Goal: Task Accomplishment & Management: Manage account settings

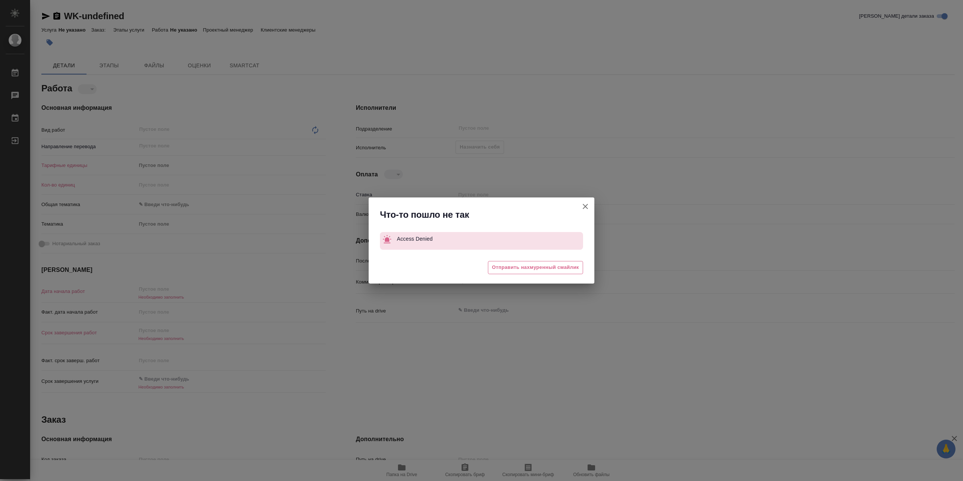
type textarea "x"
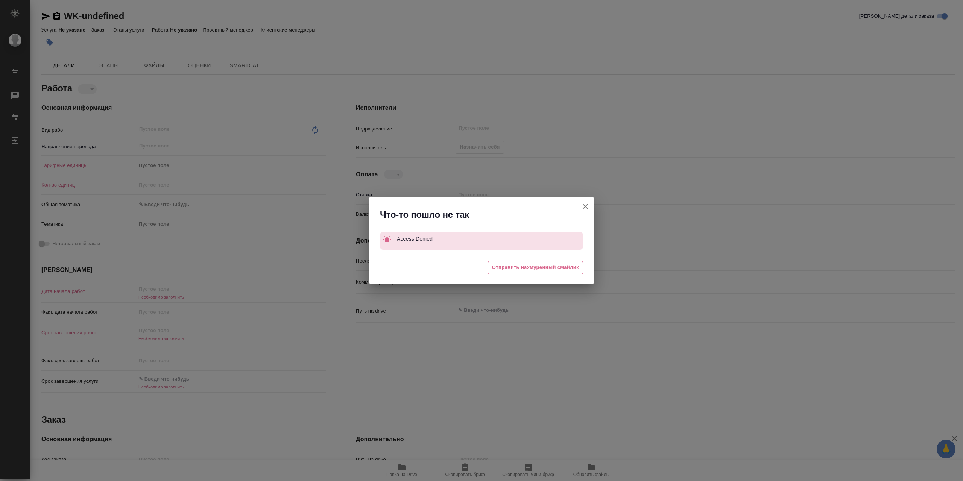
click at [583, 207] on icon "button" at bounding box center [584, 206] width 5 height 5
type textarea "x"
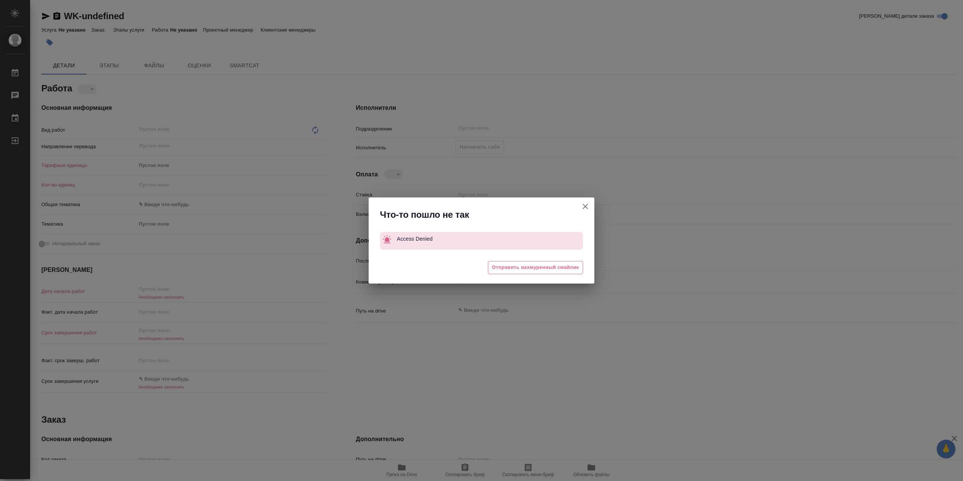
type textarea "x"
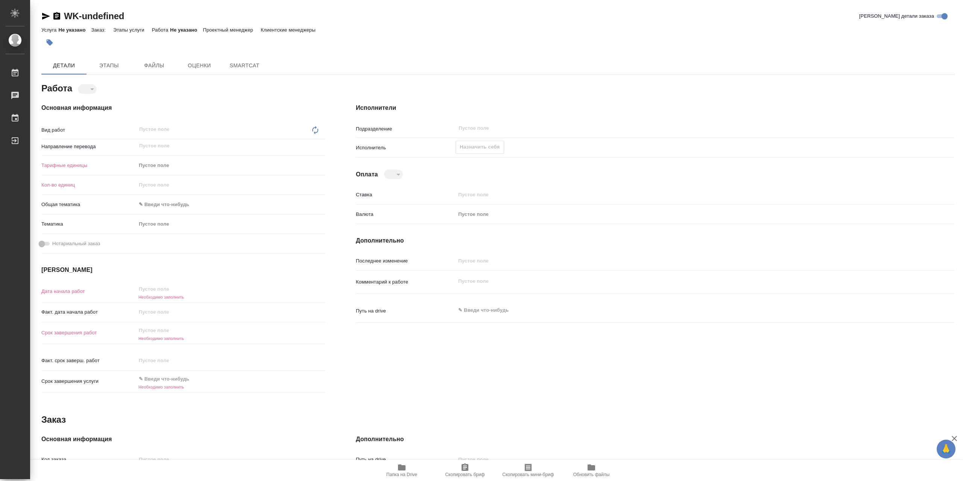
type textarea "x"
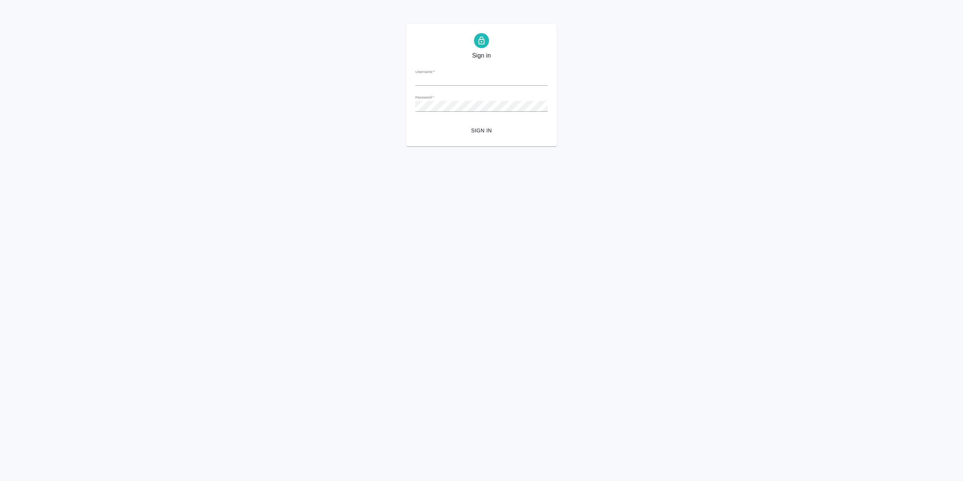
type input "[EMAIL_ADDRESS][DOMAIN_NAME]"
click at [490, 126] on span "Sign in" at bounding box center [481, 130] width 120 height 9
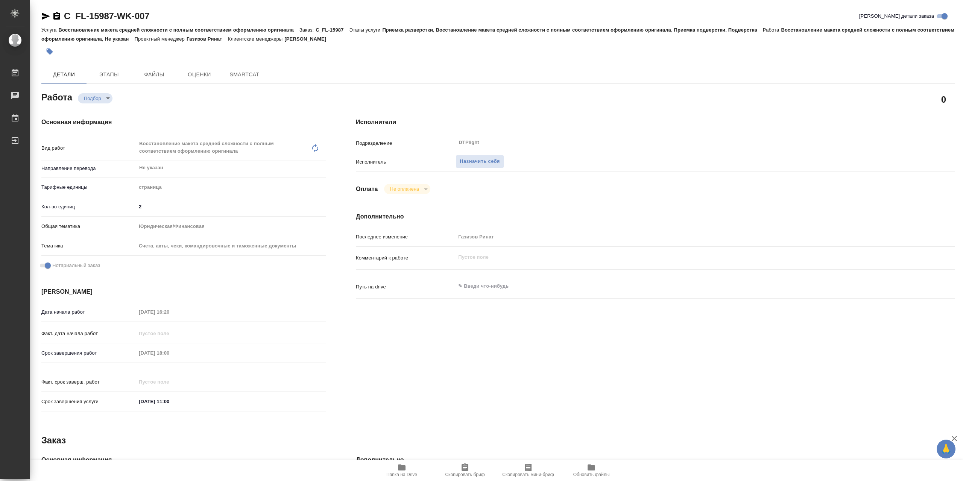
type textarea "x"
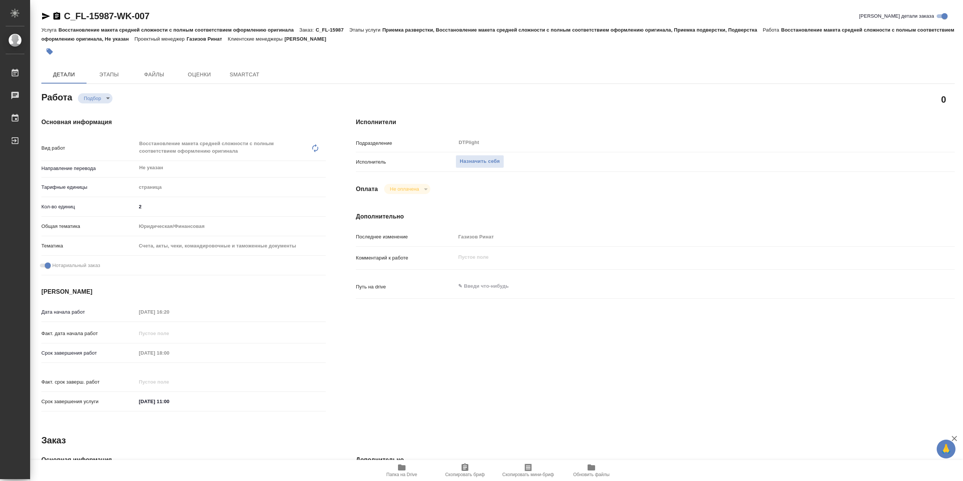
type textarea "x"
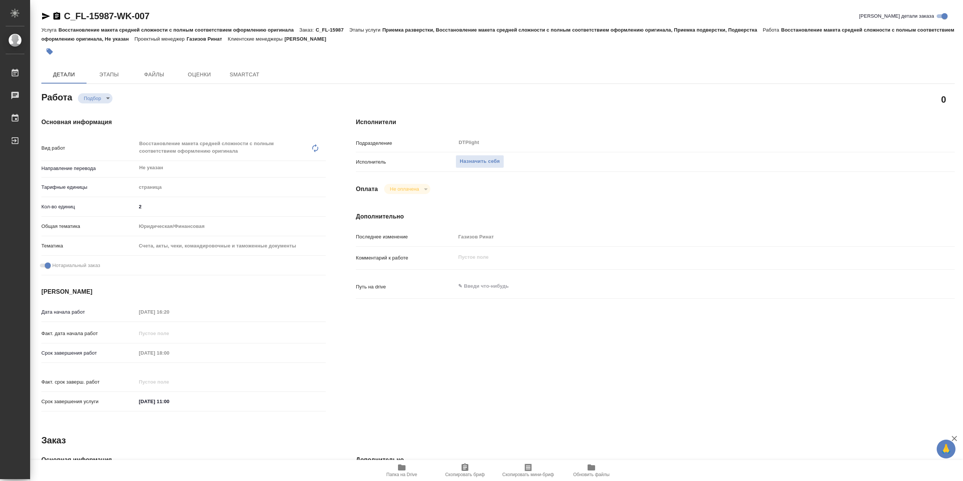
type textarea "x"
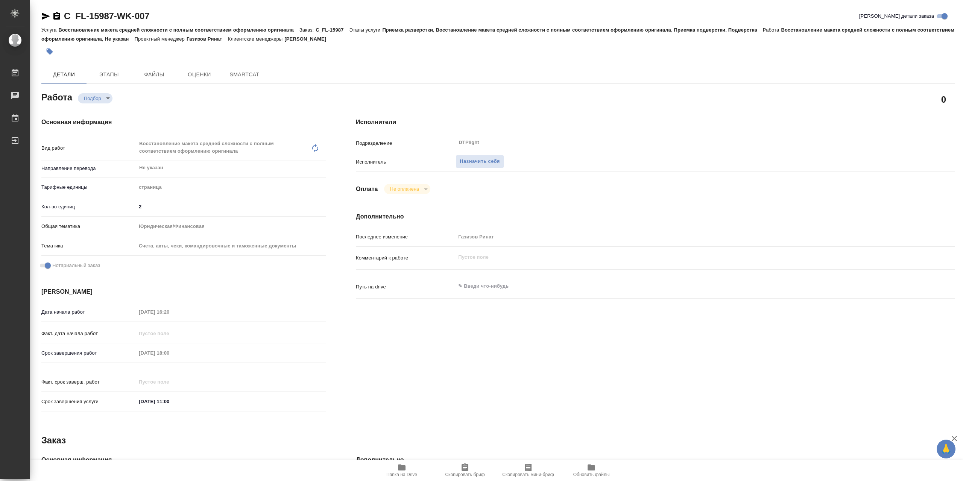
type textarea "x"
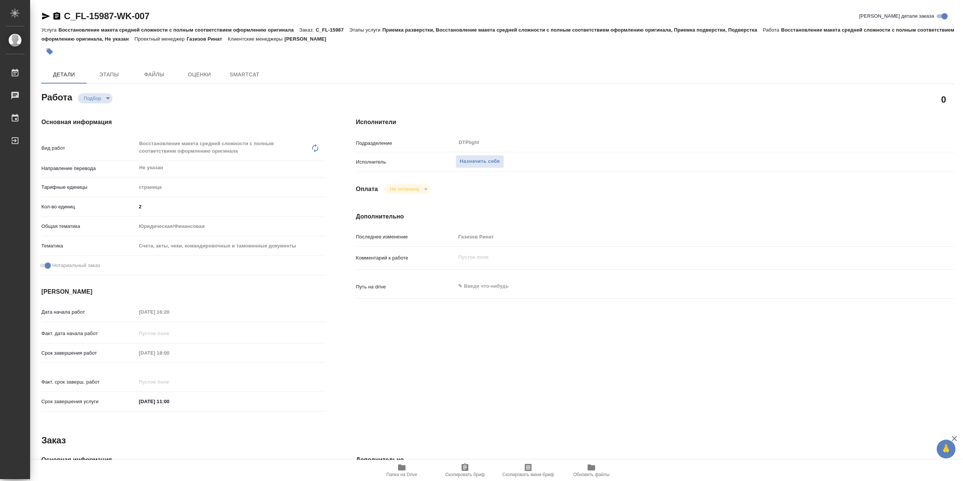
type textarea "x"
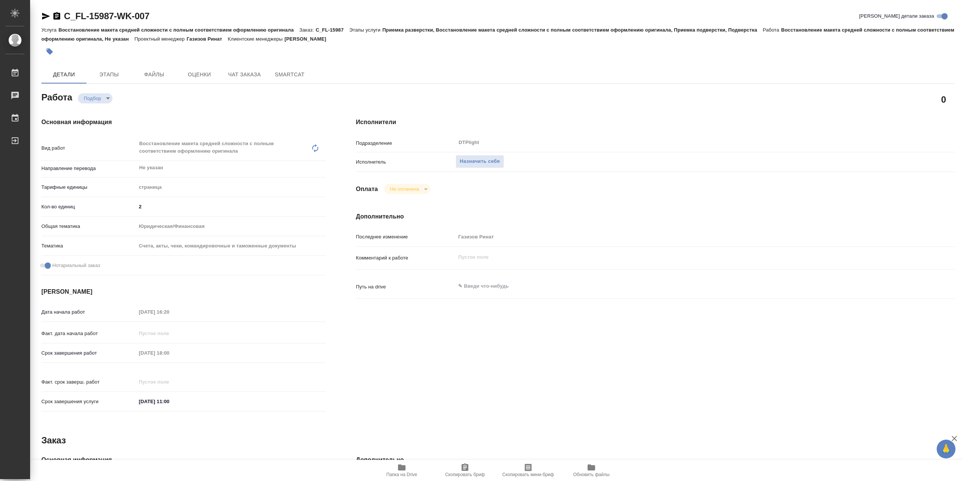
type textarea "x"
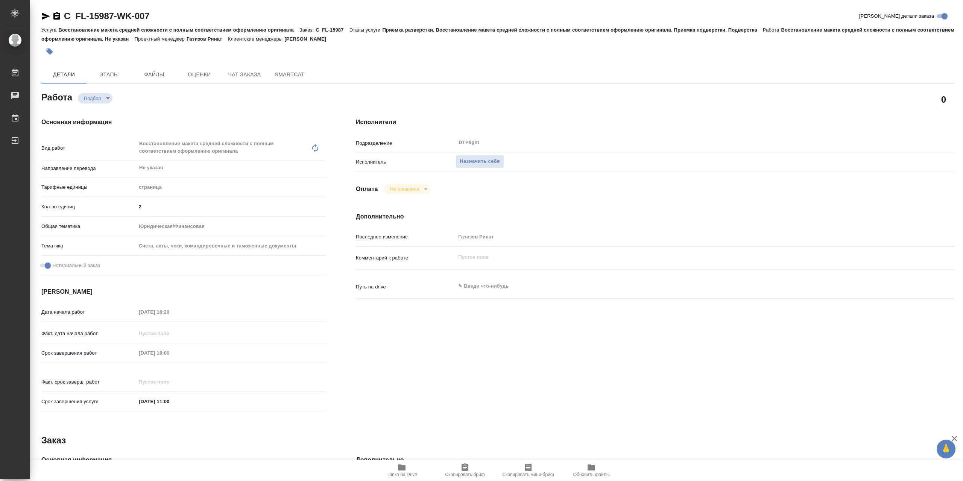
click at [403, 472] on icon "button" at bounding box center [401, 467] width 9 height 9
type textarea "x"
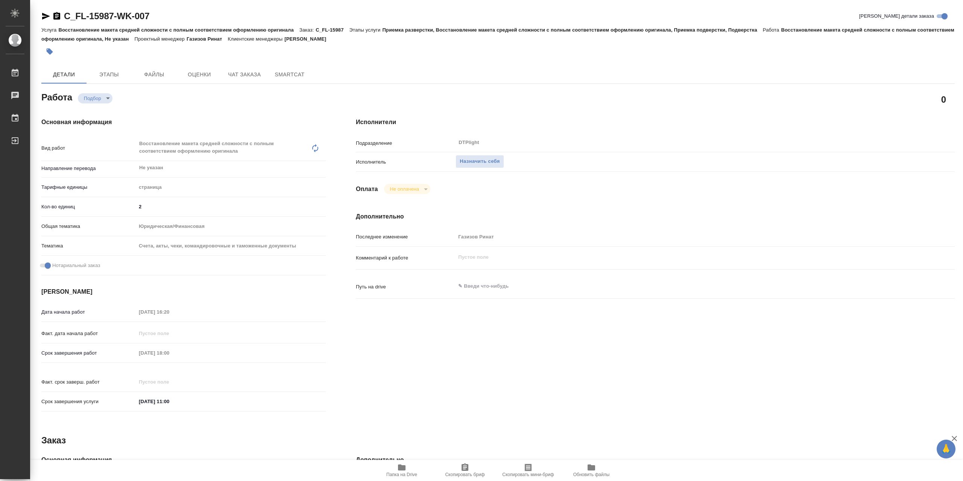
type textarea "x"
click at [489, 163] on span "Назначить себя" at bounding box center [479, 161] width 40 height 9
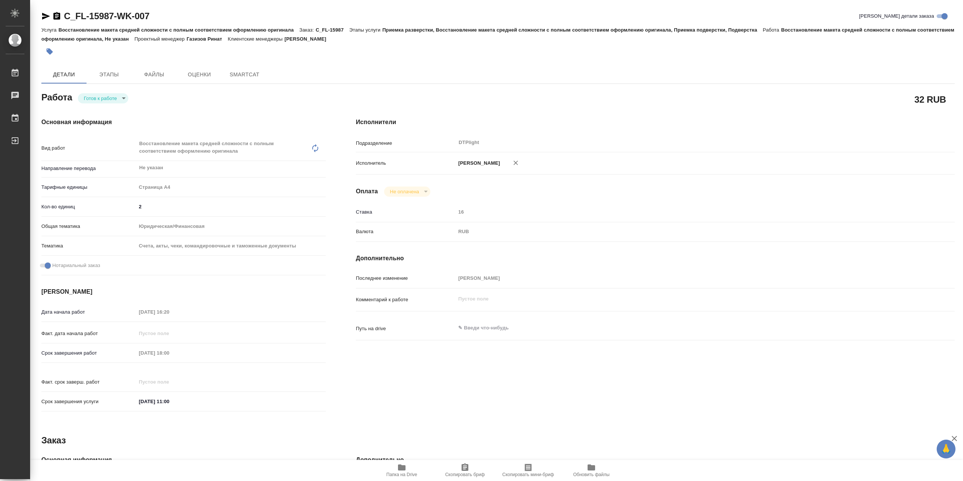
type textarea "x"
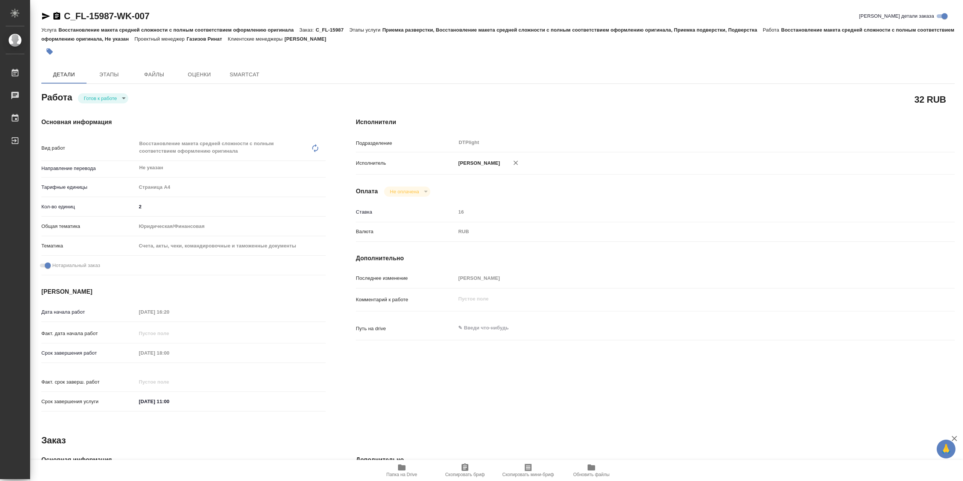
click at [109, 103] on body "🙏 .cls-1 fill:#fff; AWATERA Сархатов Руслан Работы Чаты График Выйти C_FL-15987…" at bounding box center [481, 240] width 963 height 481
type textarea "x"
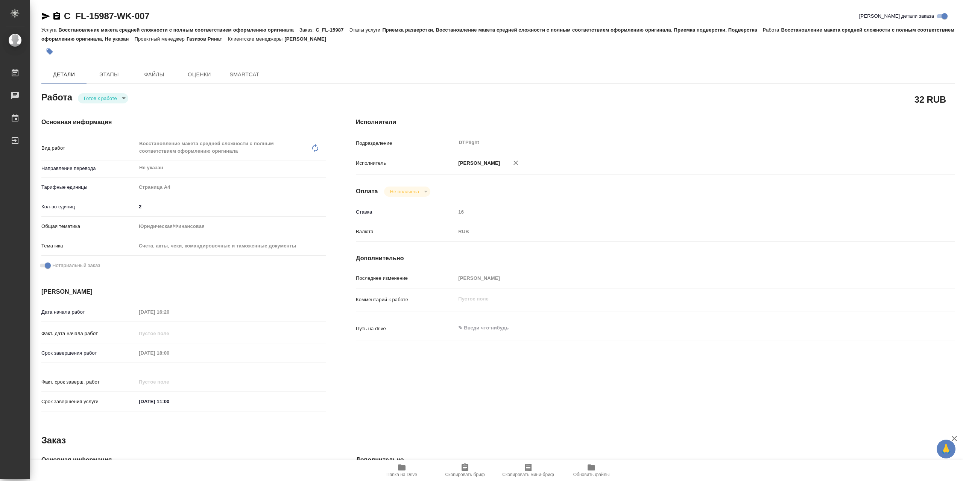
type textarea "x"
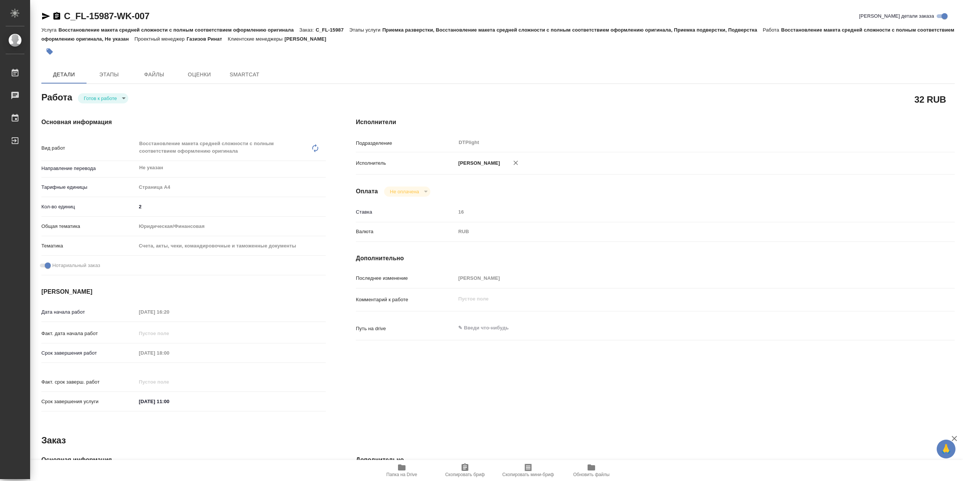
type textarea "x"
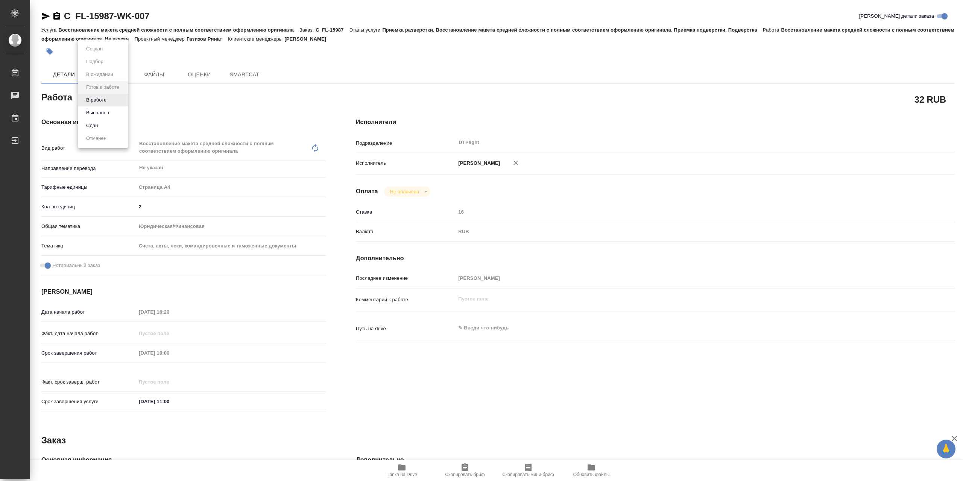
type textarea "x"
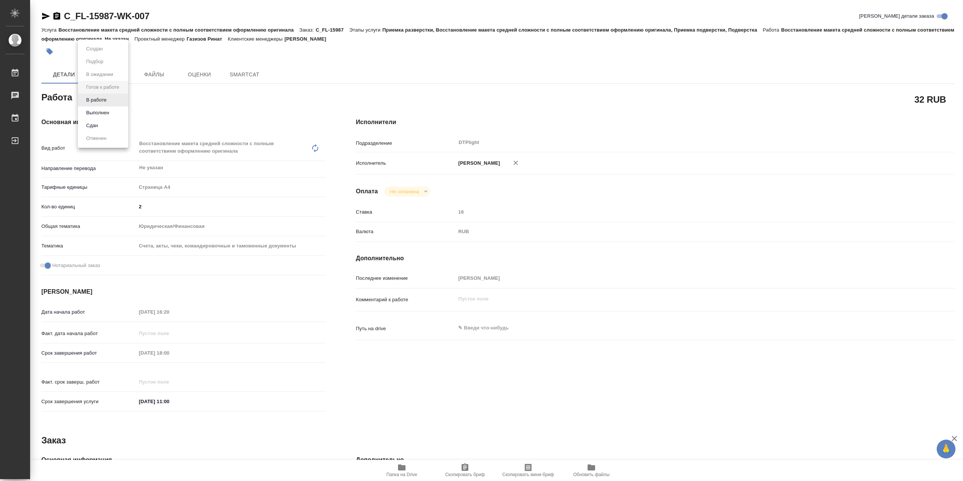
type textarea "x"
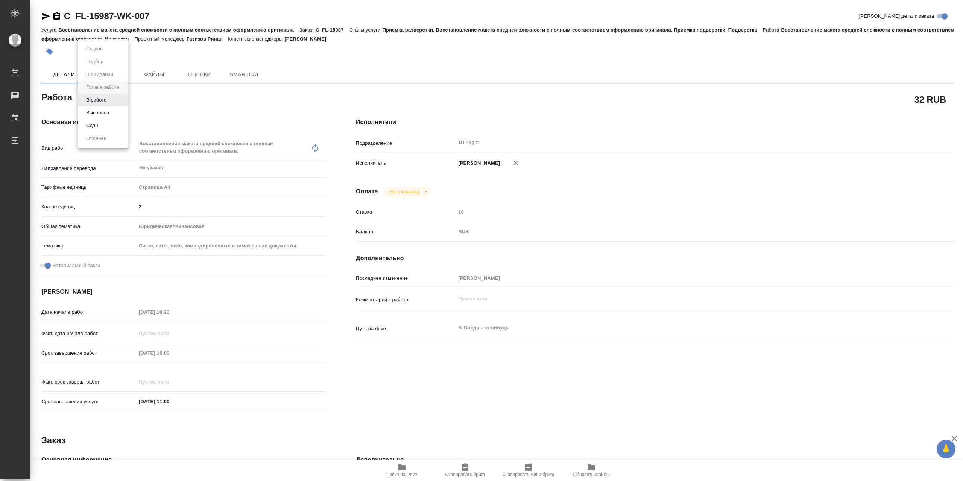
type textarea "x"
click at [109, 103] on li "В работе" at bounding box center [103, 100] width 50 height 13
type textarea "x"
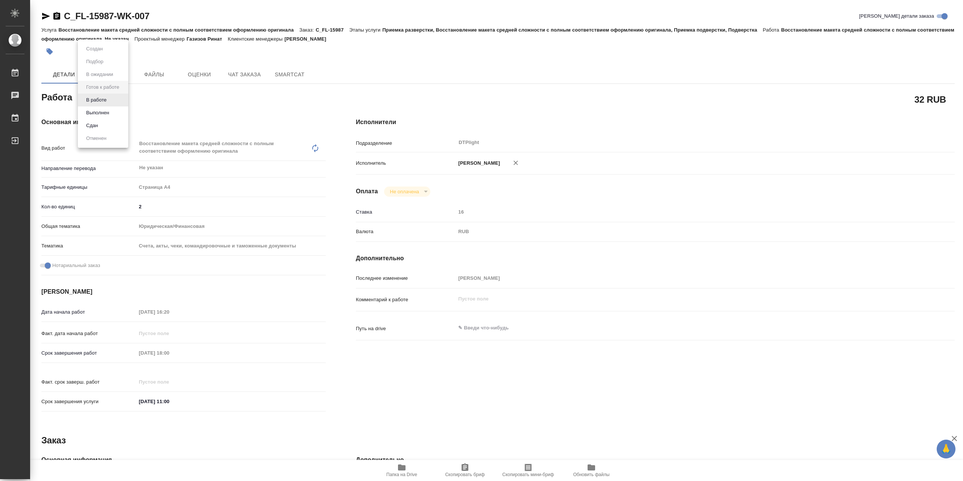
type textarea "x"
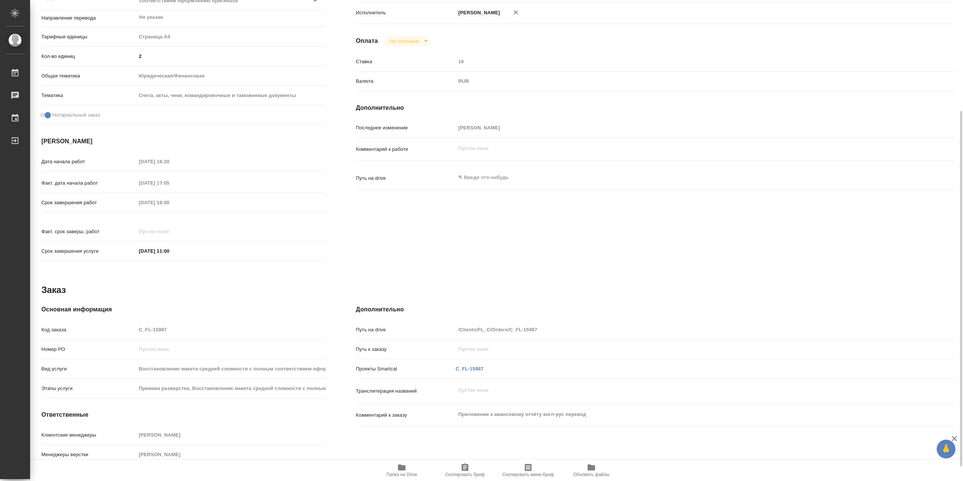
type textarea "x"
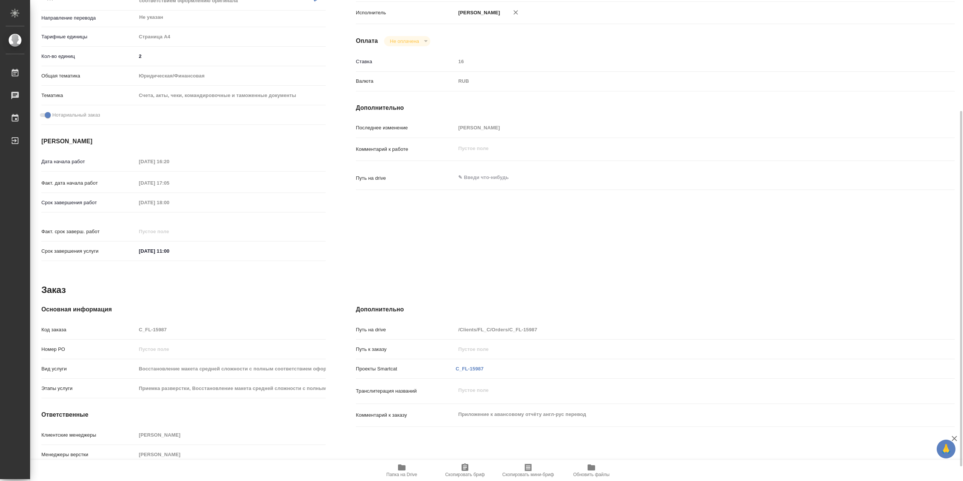
type textarea "x"
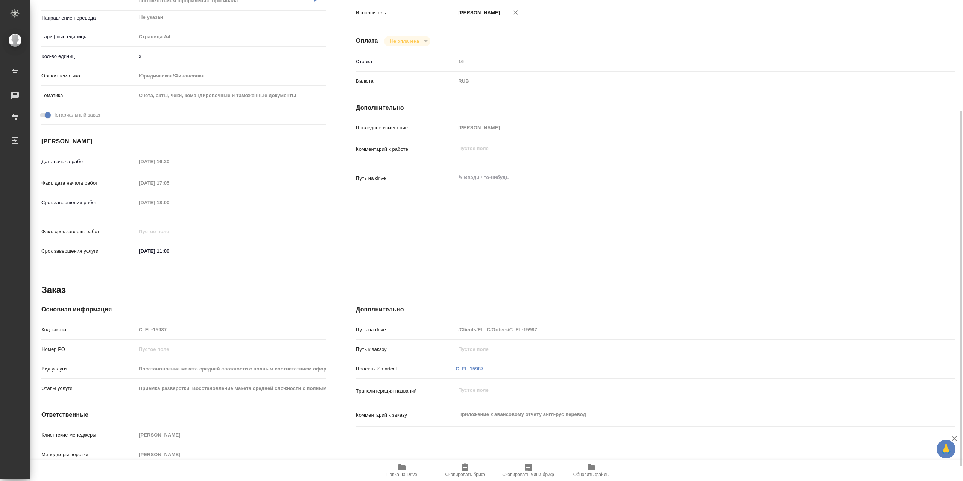
type textarea "x"
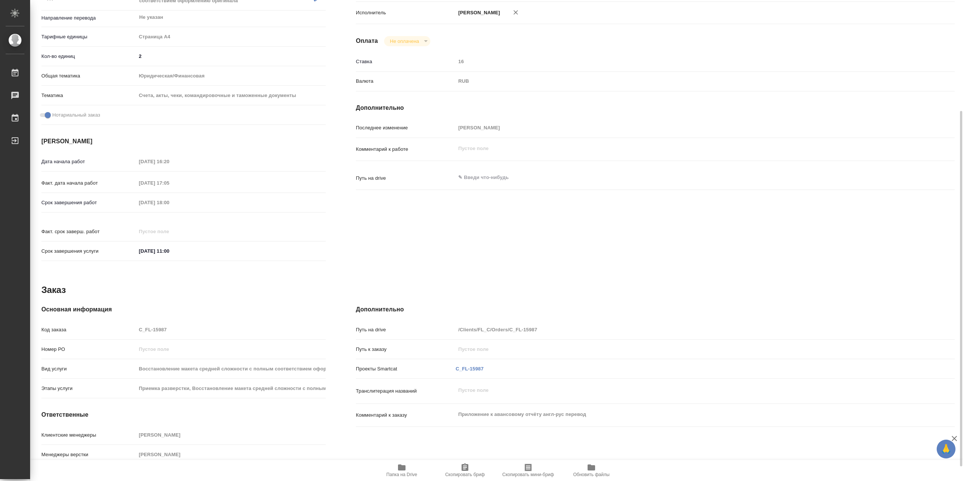
type textarea "x"
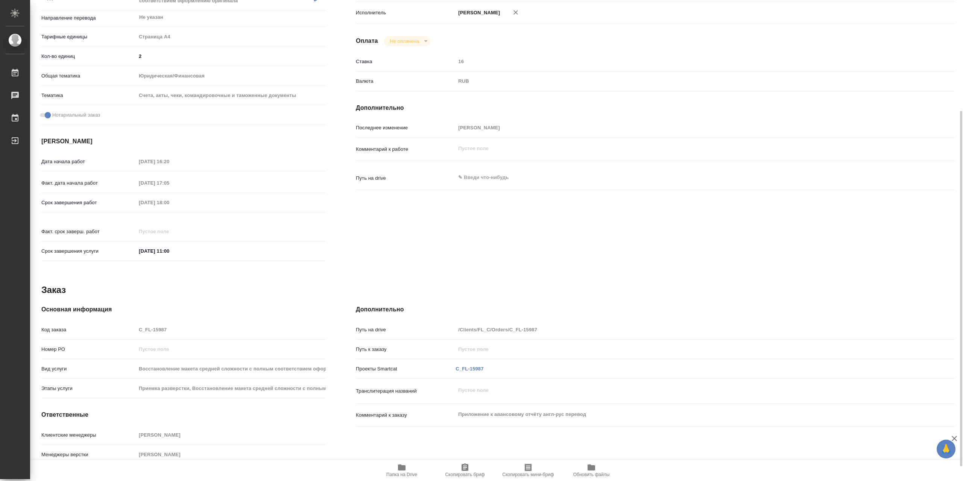
scroll to position [170, 0]
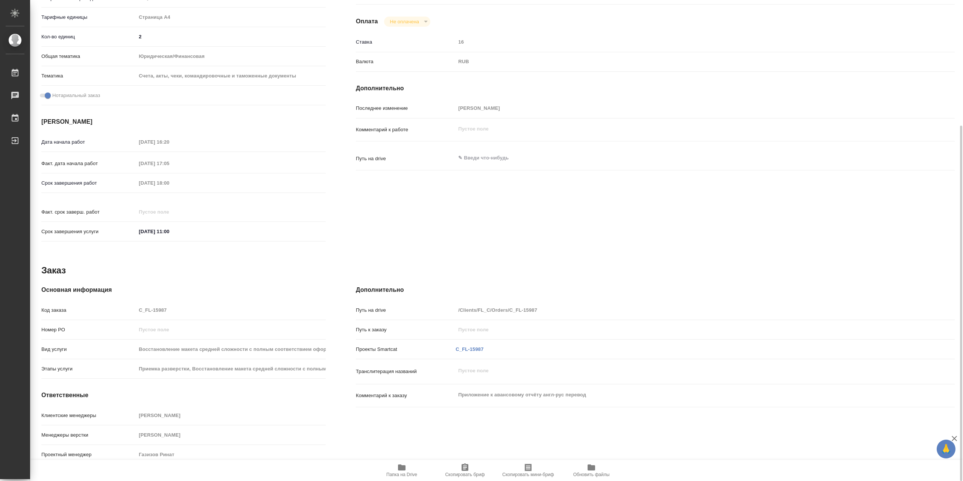
type textarea "x"
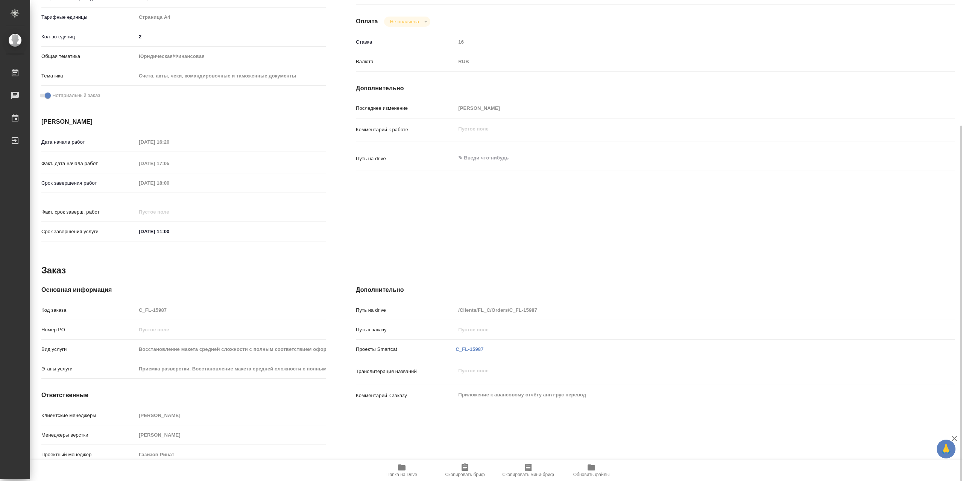
scroll to position [0, 0]
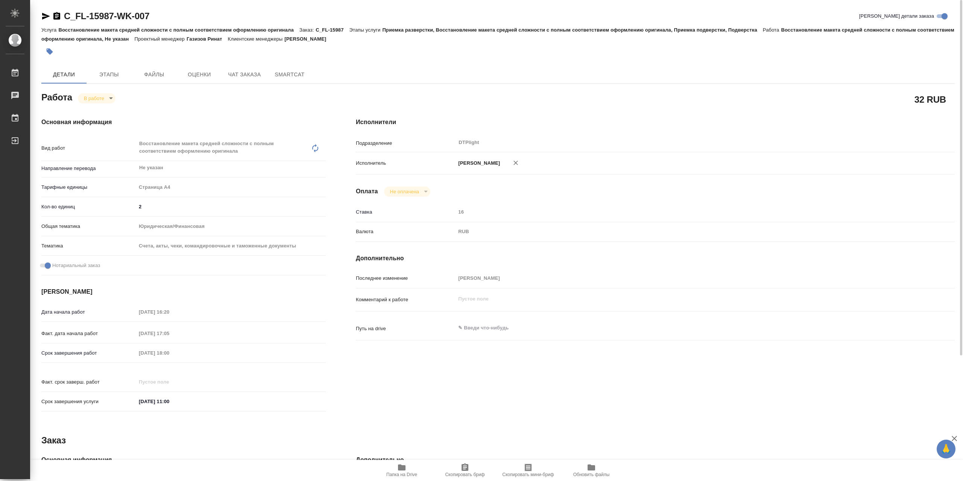
click at [50, 12] on icon "button" at bounding box center [45, 16] width 9 height 9
click at [398, 465] on icon "button" at bounding box center [402, 467] width 8 height 6
type textarea "x"
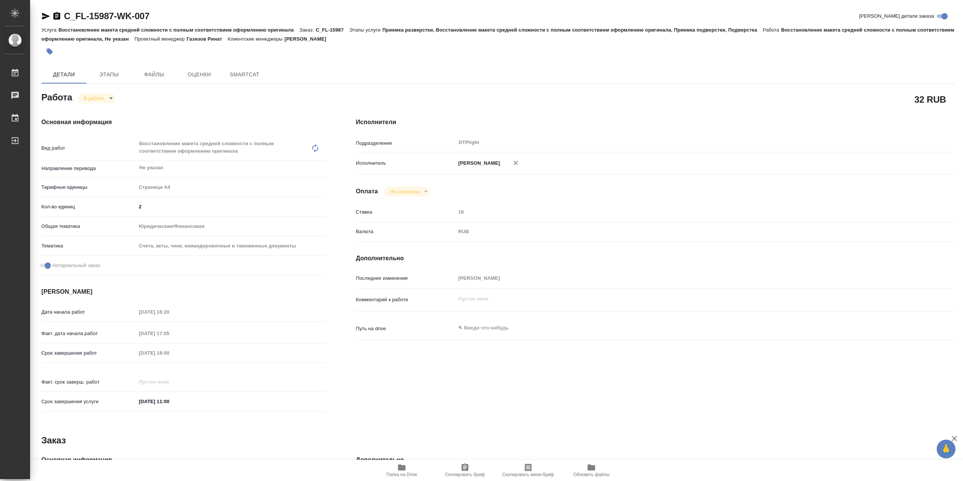
type textarea "x"
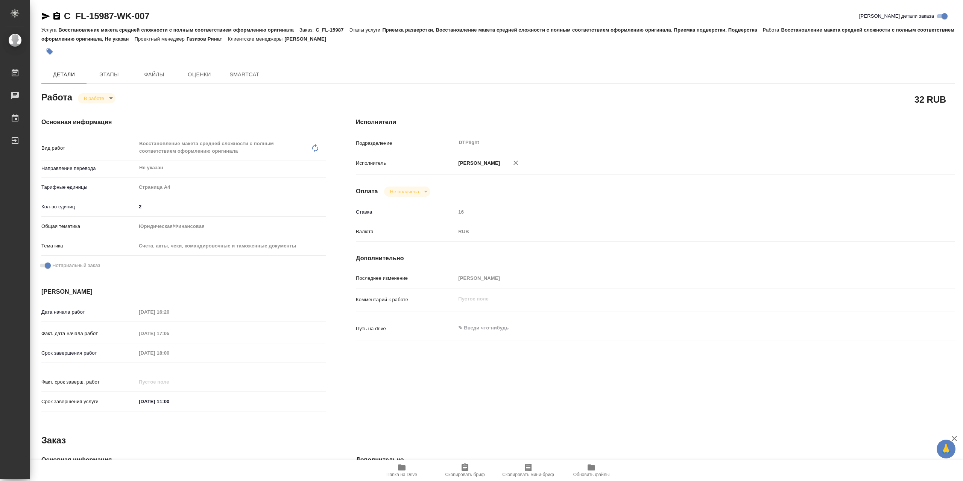
type textarea "x"
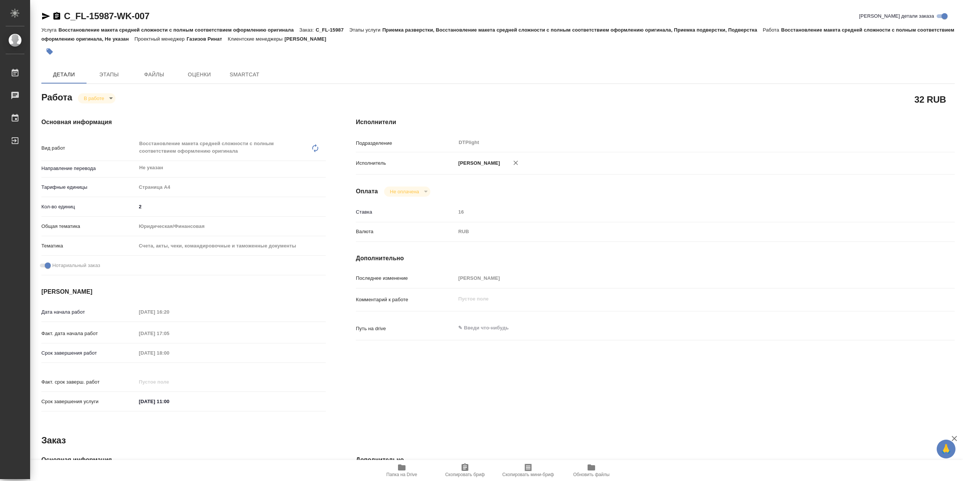
type textarea "x"
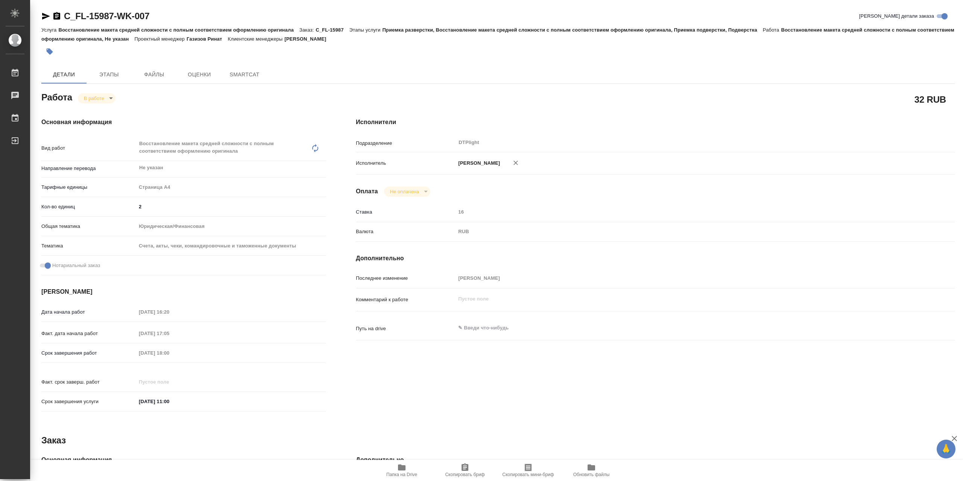
type textarea "x"
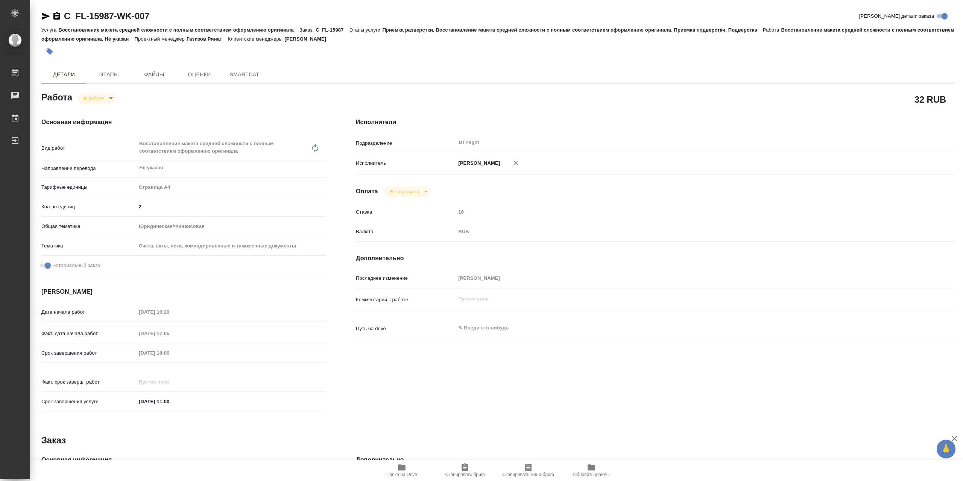
type textarea "x"
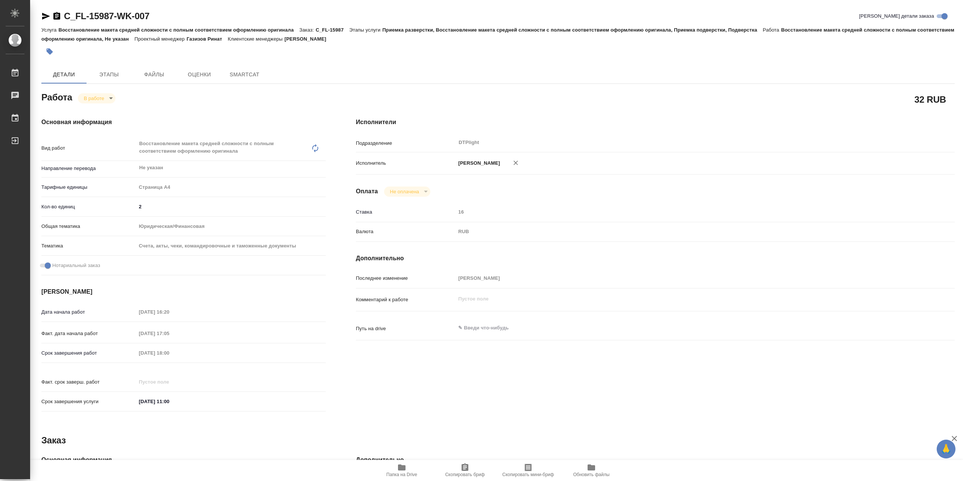
type textarea "x"
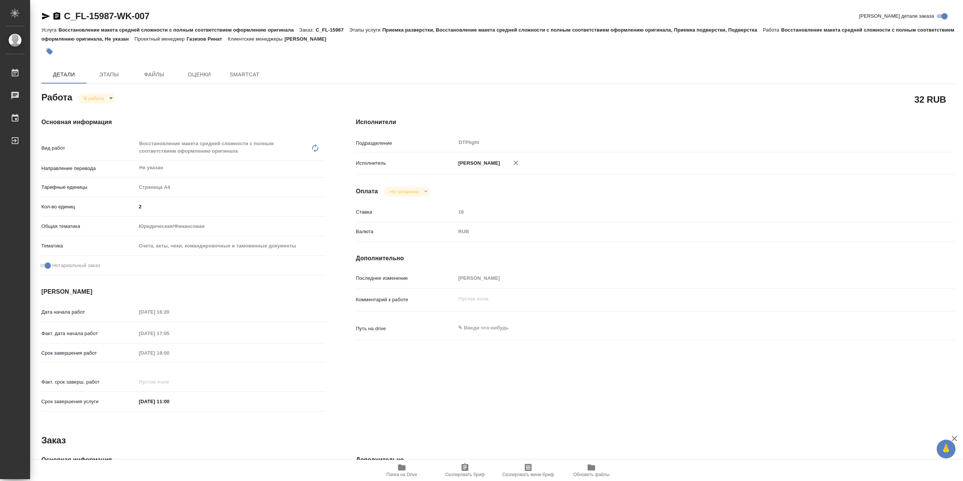
type textarea "x"
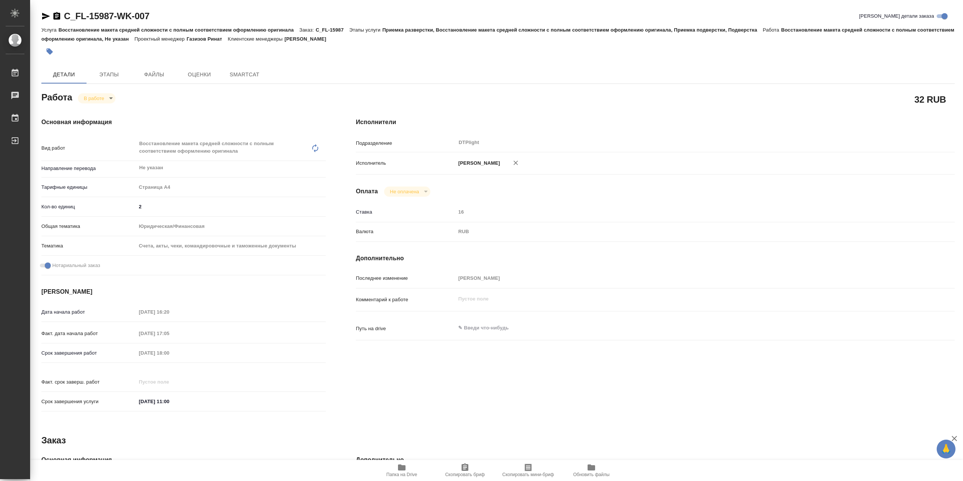
type textarea "x"
click at [96, 101] on body "🙏 .cls-1 fill:#fff; AWATERA Сархатов Руслан Работы Чаты График Выйти C_FL-15987…" at bounding box center [481, 240] width 963 height 481
type textarea "x"
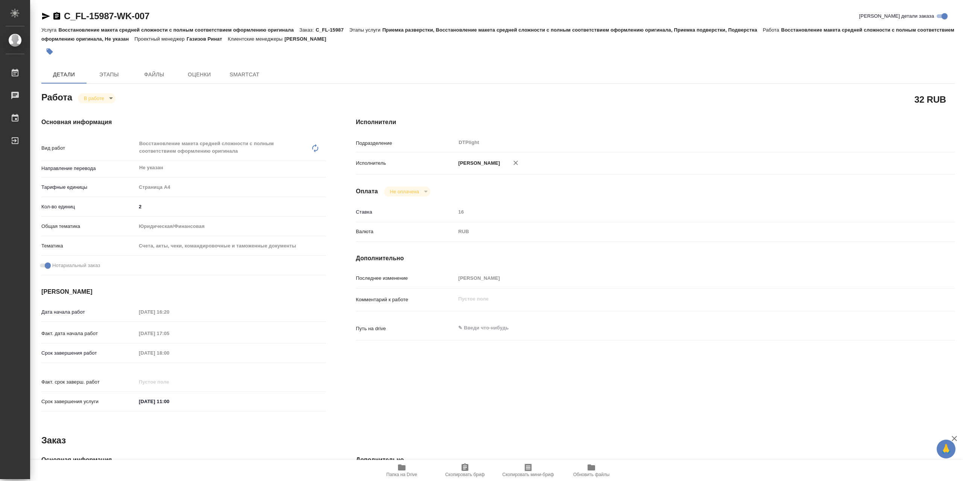
type textarea "x"
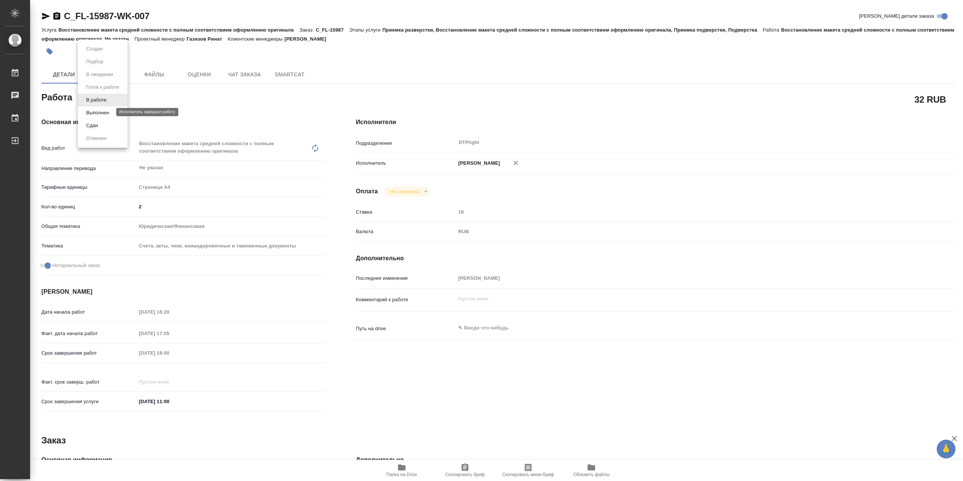
type textarea "x"
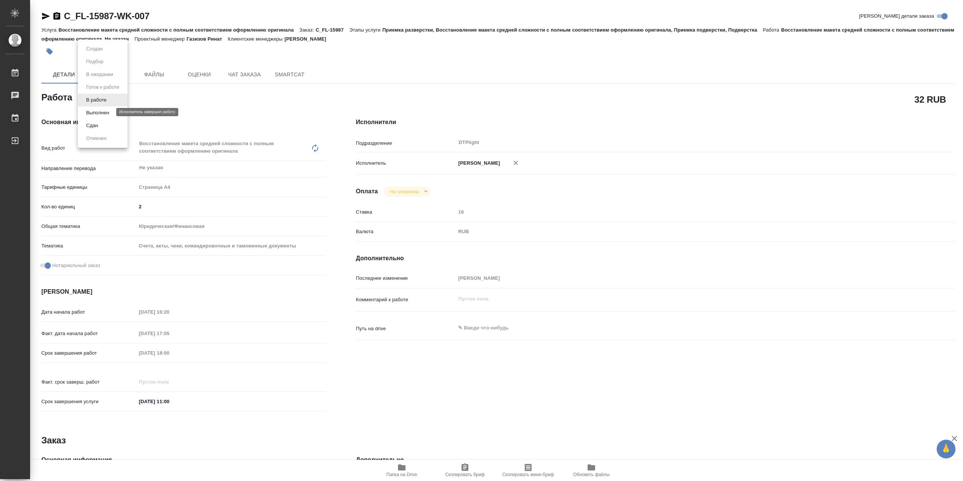
type textarea "x"
click at [109, 115] on button "Выполнен" at bounding box center [97, 113] width 27 height 8
type textarea "x"
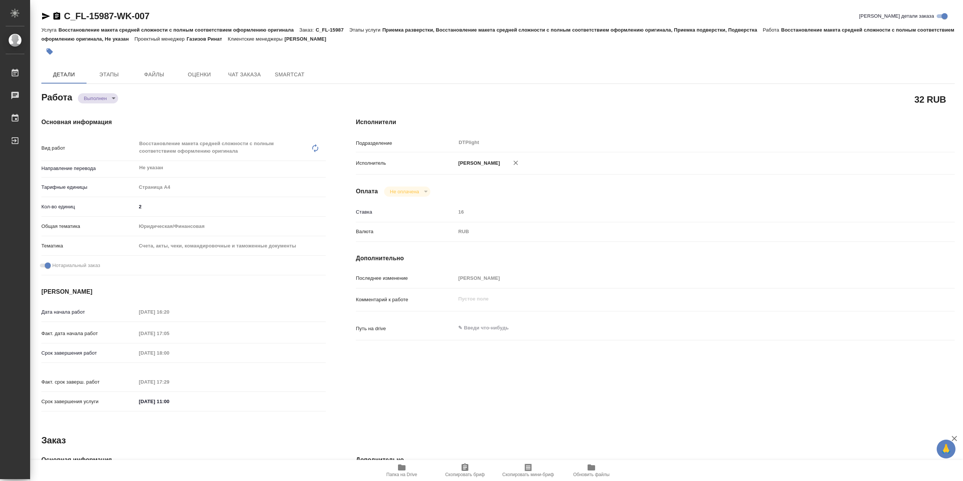
type textarea "x"
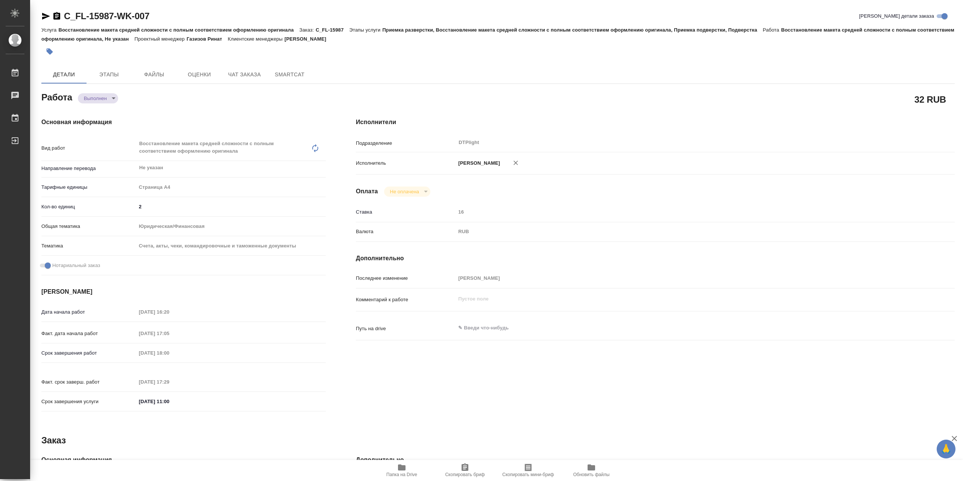
type textarea "x"
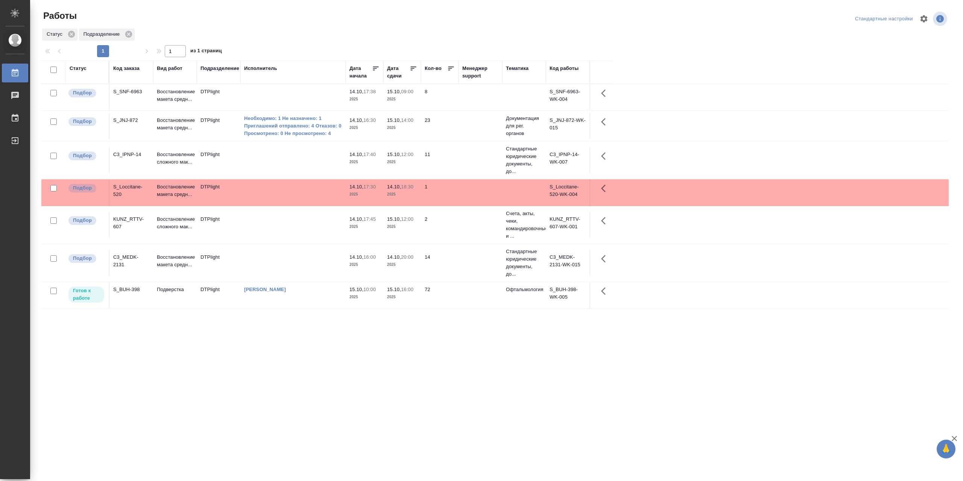
click at [70, 72] on div "Статус" at bounding box center [78, 69] width 17 height 8
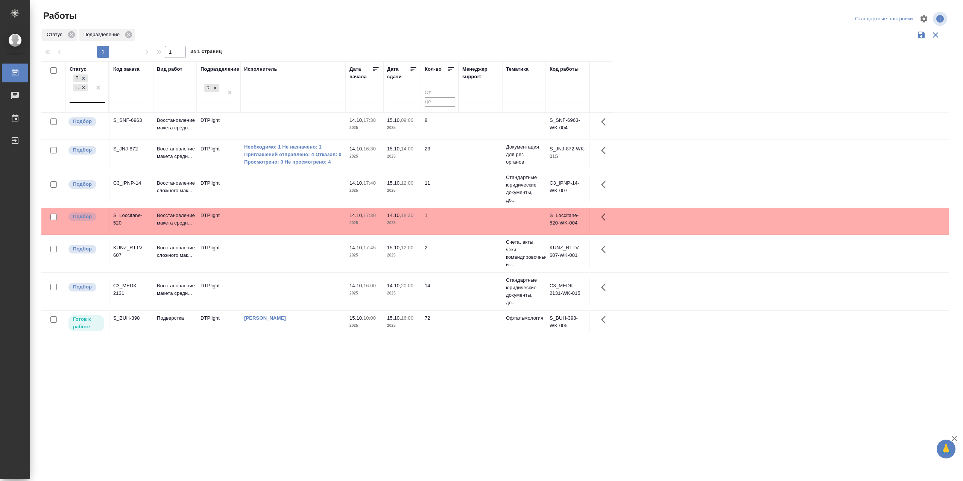
click at [82, 102] on div "Подбор Готов к работе" at bounding box center [81, 87] width 22 height 29
click at [125, 152] on div "В работе" at bounding box center [169, 147] width 113 height 14
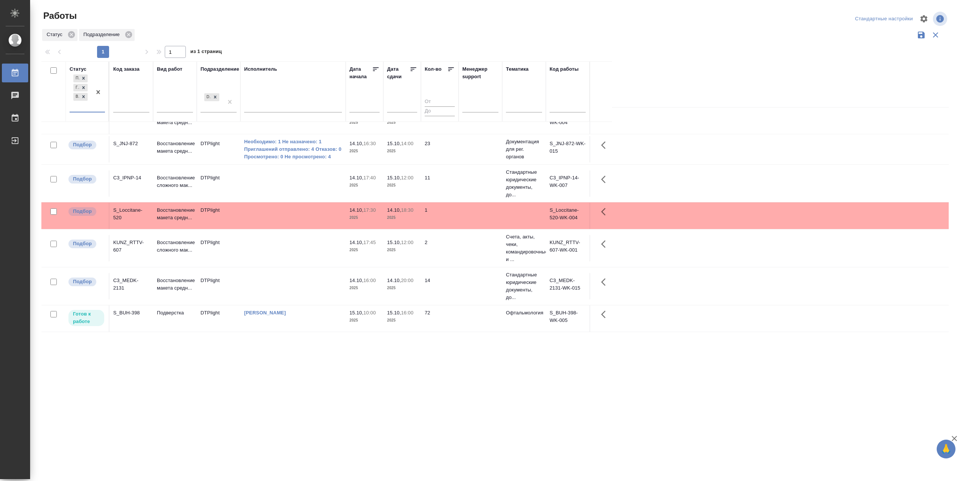
scroll to position [18, 0]
click at [473, 408] on div ".cls-1 fill:#fff; AWATERA Сархатов [PERSON_NAME] Работы 0 Чаты График Выйти Раб…" at bounding box center [481, 240] width 963 height 481
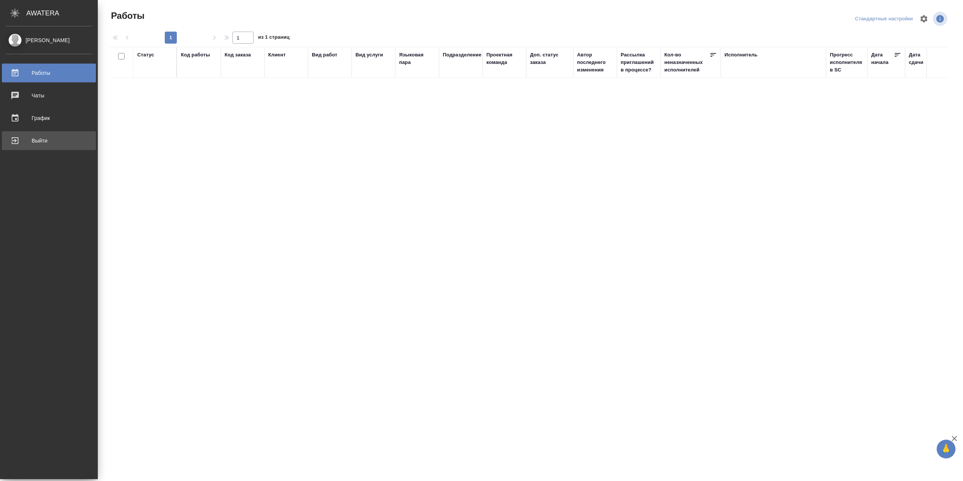
click at [50, 144] on div "Выйти" at bounding box center [49, 140] width 86 height 11
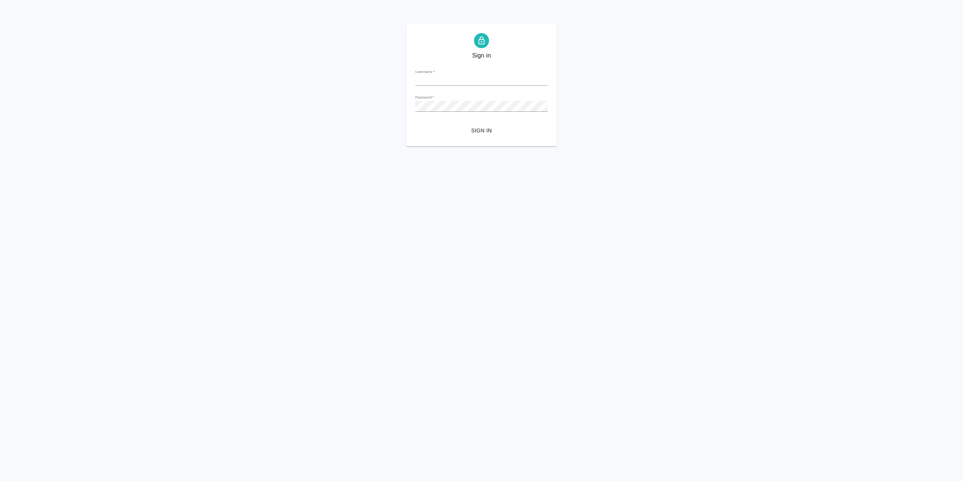
type input "[EMAIL_ADDRESS][DOMAIN_NAME]"
click at [451, 123] on form "Username   * [EMAIL_ADDRESS][DOMAIN_NAME] Password   * urlPath   * / Sign in" at bounding box center [481, 100] width 132 height 74
click at [495, 128] on span "Sign in" at bounding box center [481, 130] width 120 height 9
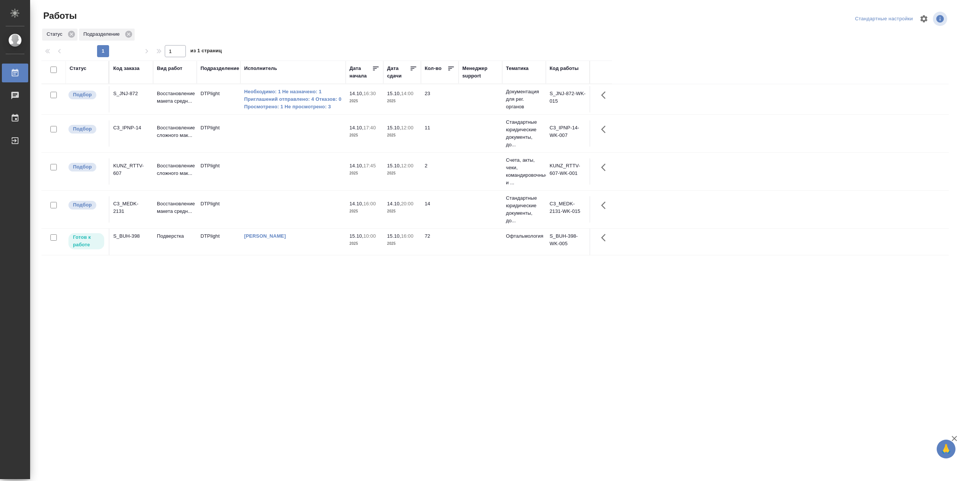
click at [82, 72] on div "Статус" at bounding box center [78, 69] width 17 height 8
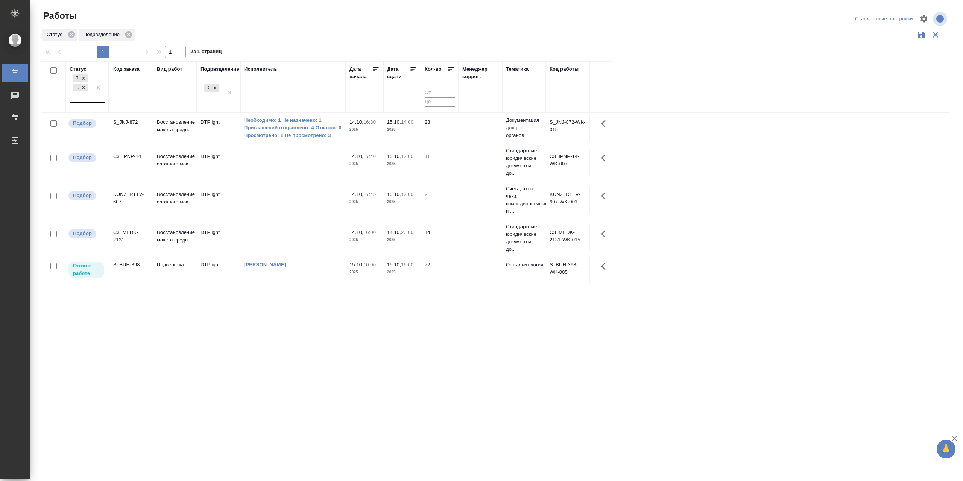
click at [89, 102] on div "Подбор Готов к работе" at bounding box center [81, 87] width 22 height 29
click at [144, 153] on div "В работе" at bounding box center [169, 147] width 113 height 14
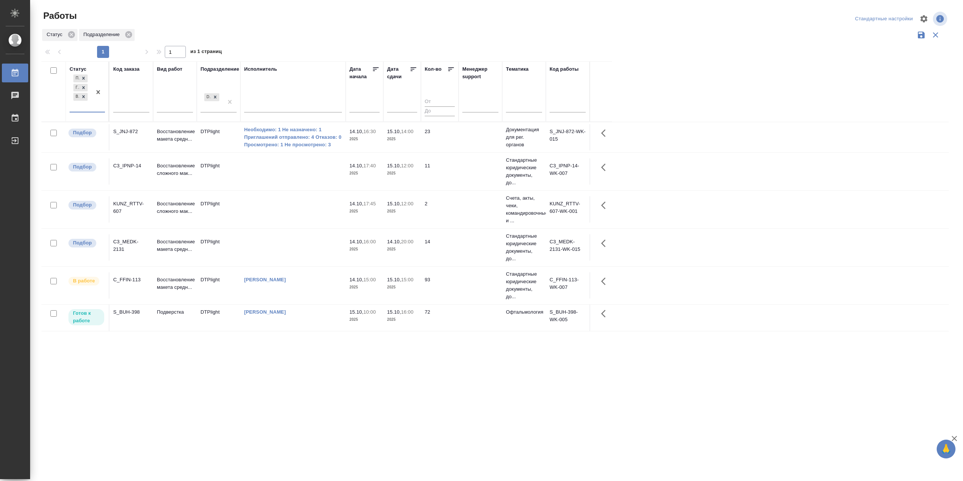
scroll to position [4, 0]
